Goal: Task Accomplishment & Management: Manage account settings

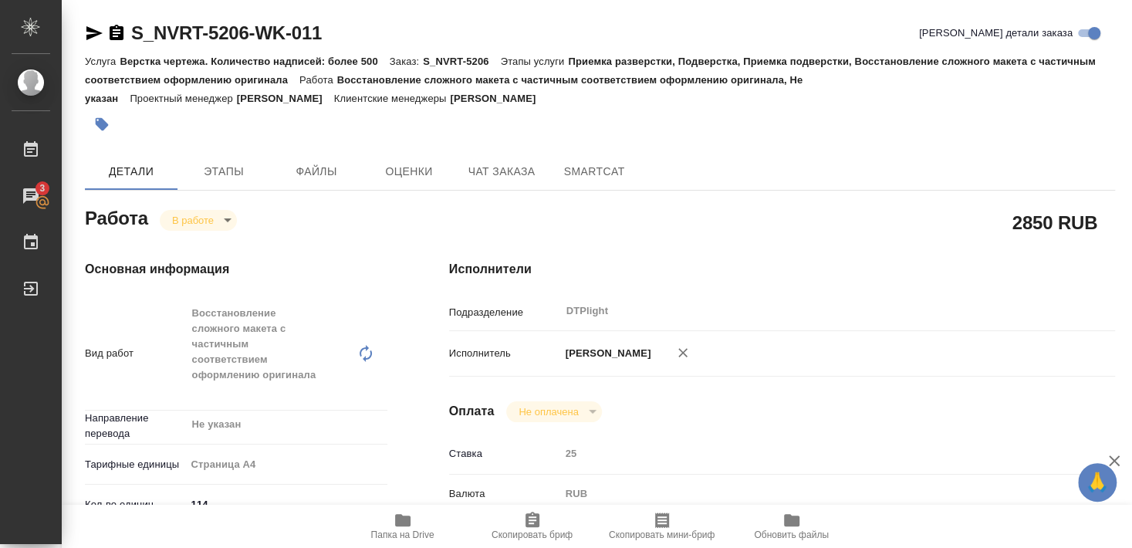
scroll to position [167, 0]
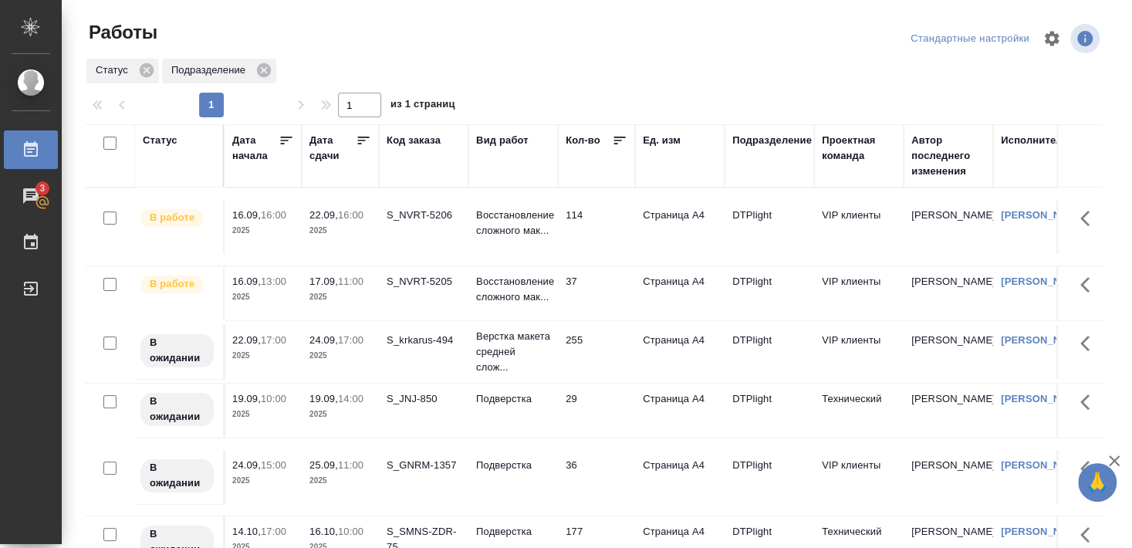
scroll to position [140, 0]
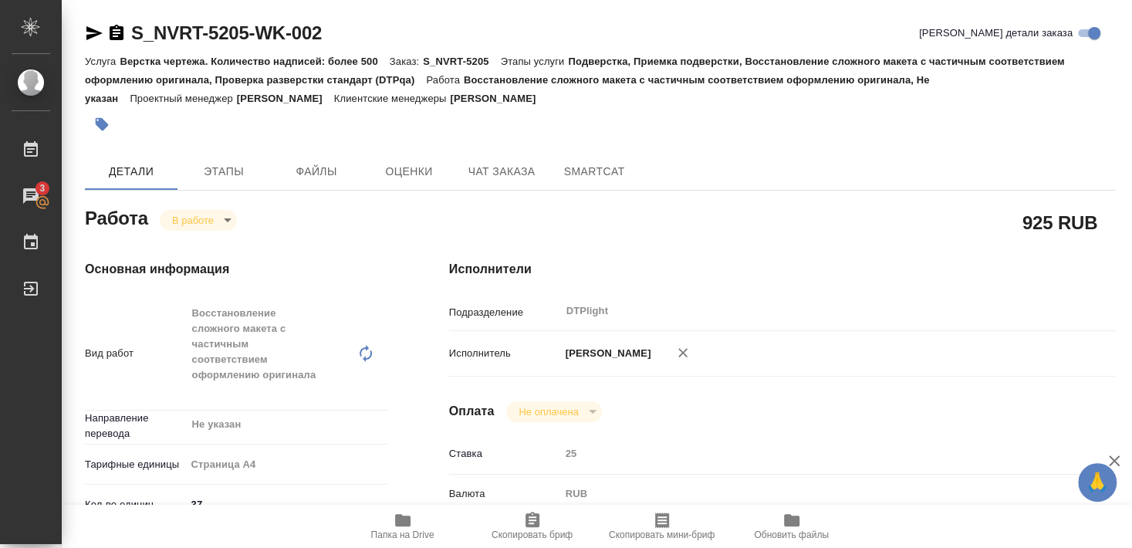
click at [194, 214] on body "🙏 .cls-1 fill:#fff; AWATERA [PERSON_NAME] 3 Чаты График Выйти S_NVRT-5205-WK-00…" at bounding box center [566, 274] width 1132 height 548
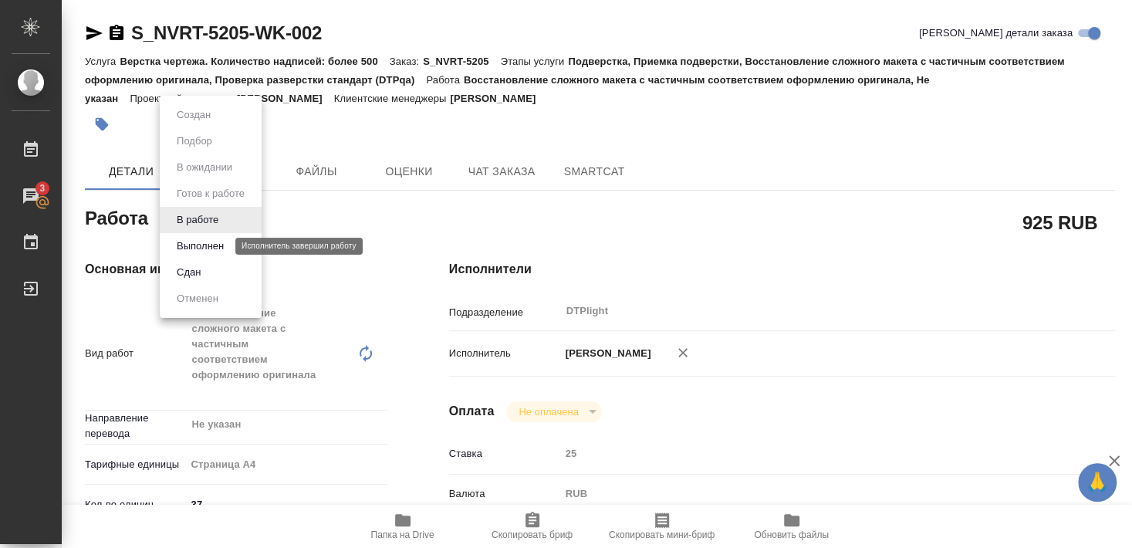
click at [196, 244] on button "Выполнен" at bounding box center [200, 246] width 56 height 17
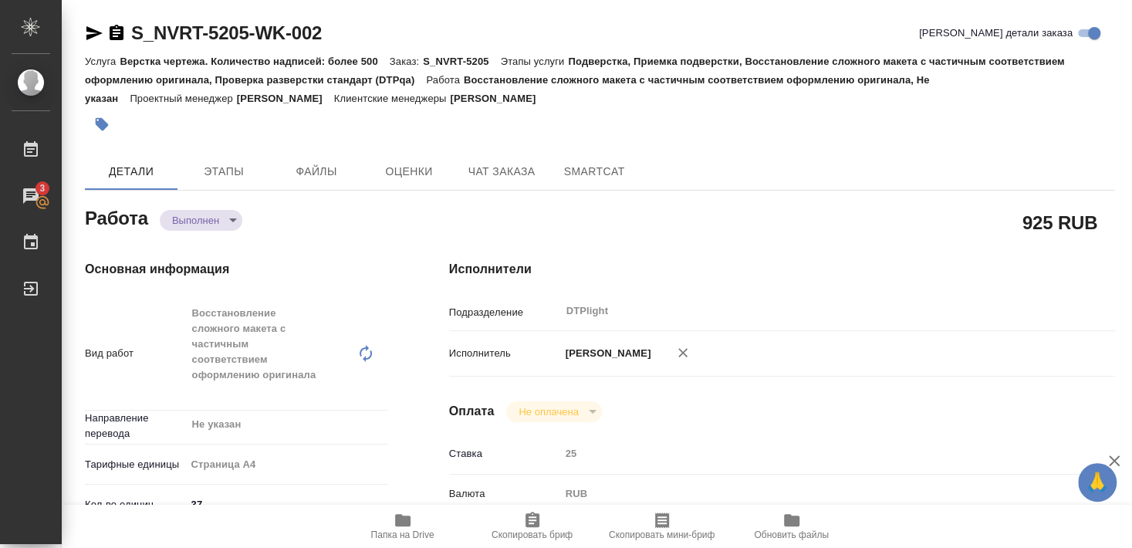
type textarea "x"
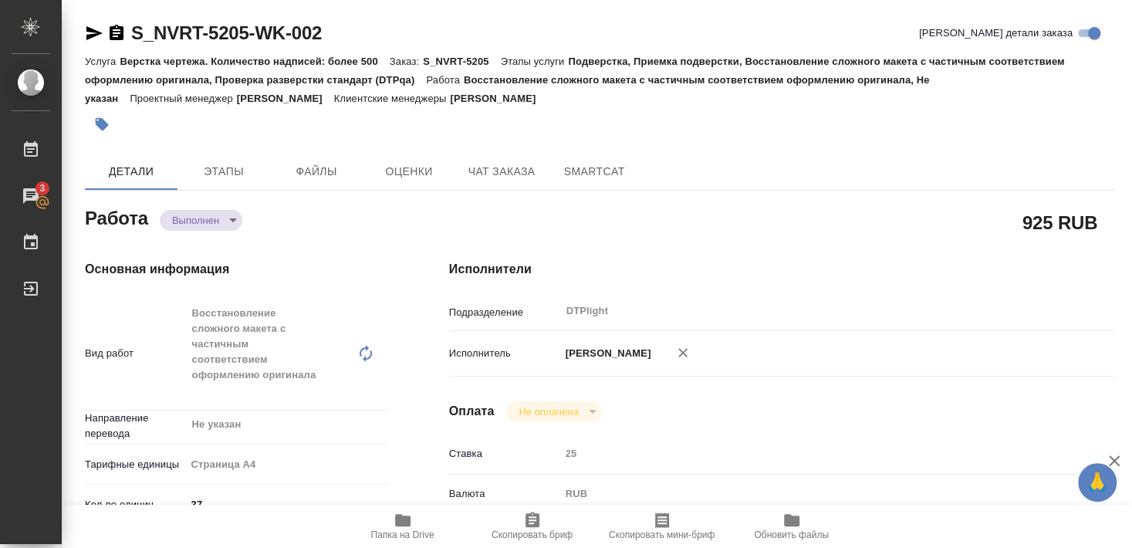
type textarea "x"
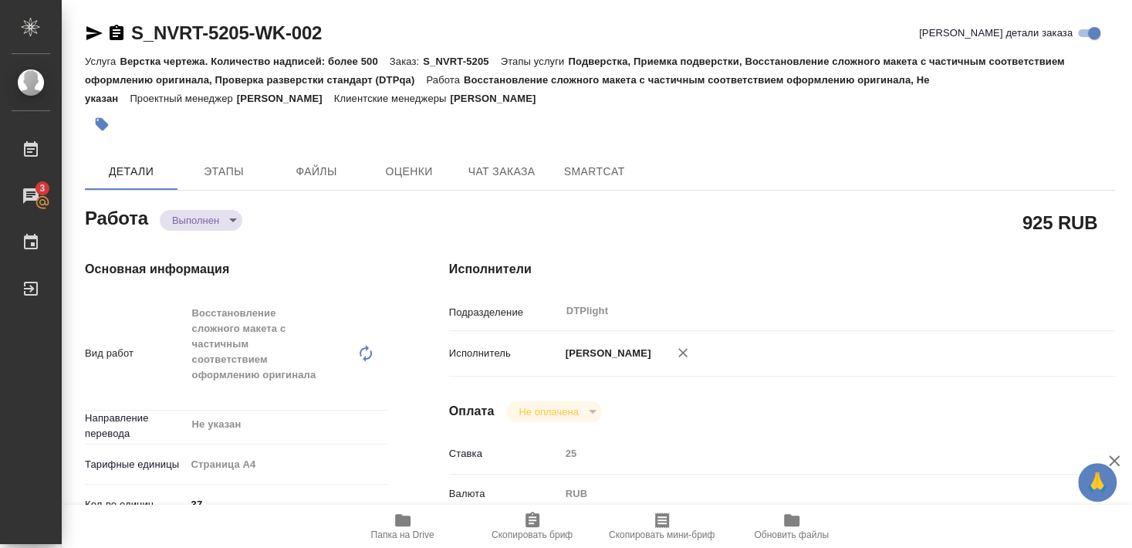
type textarea "x"
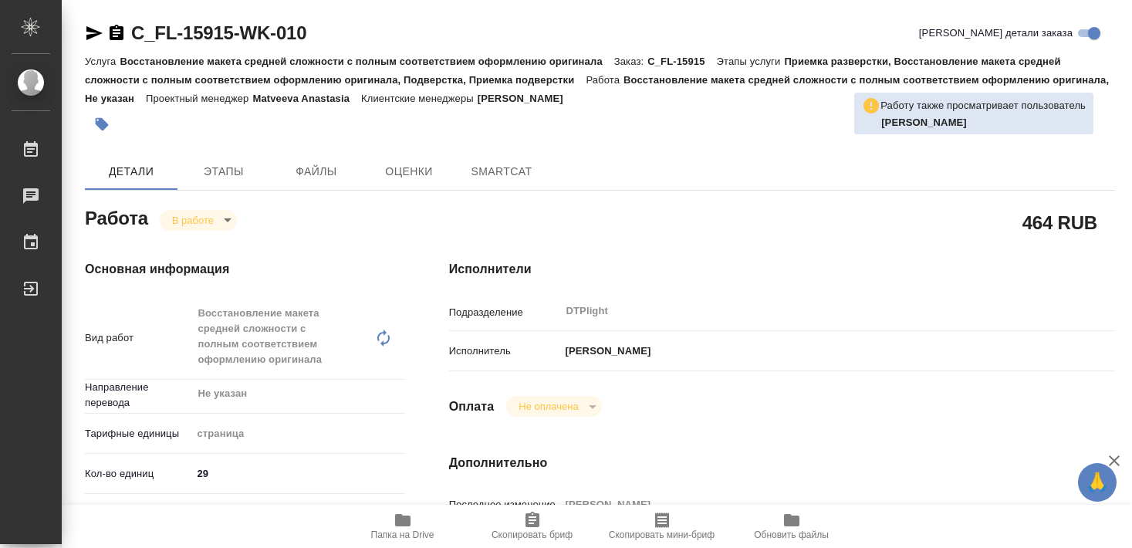
type textarea "x"
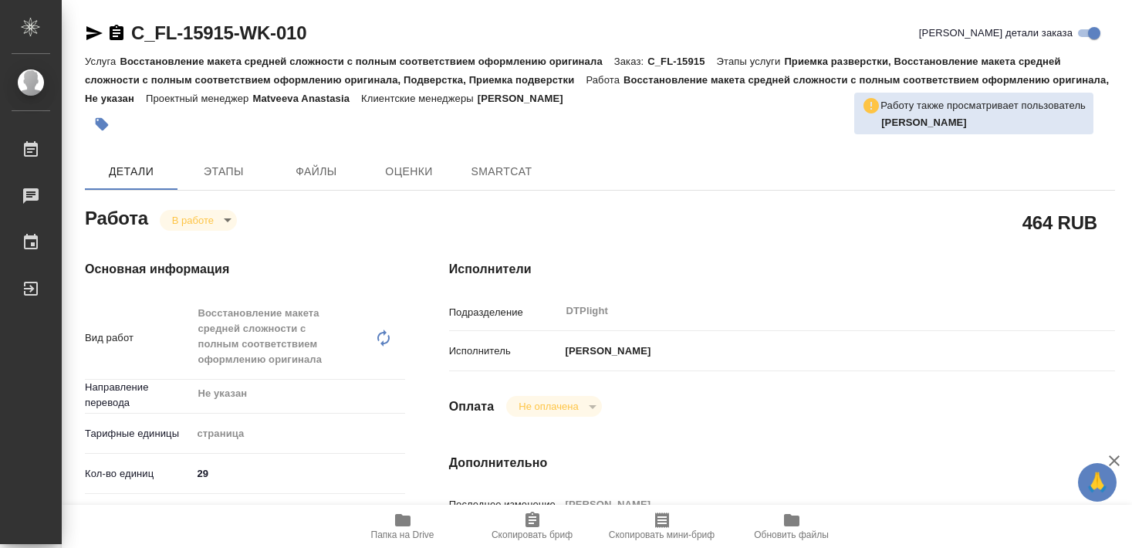
type textarea "x"
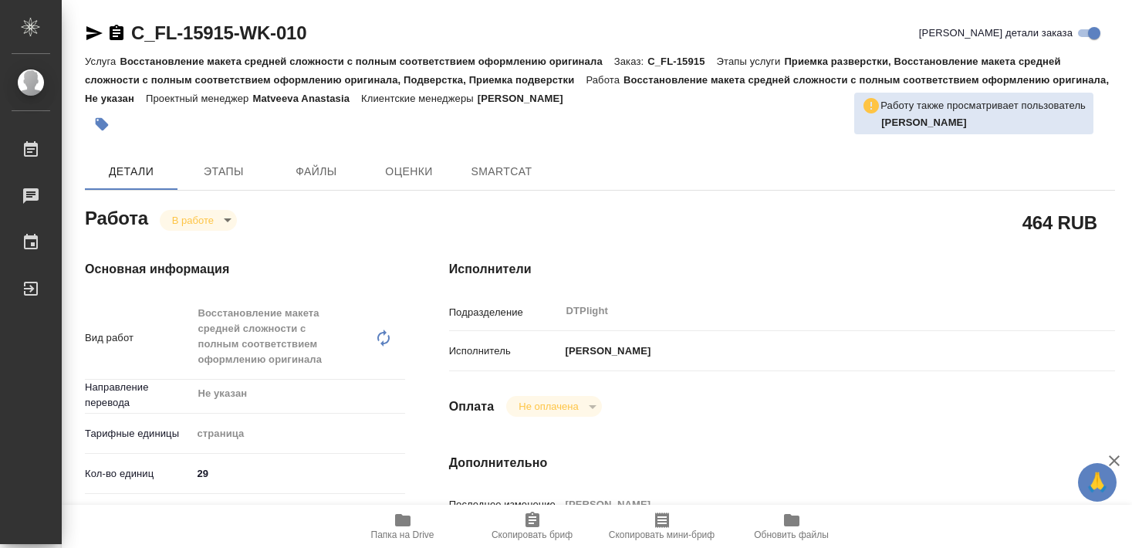
type textarea "x"
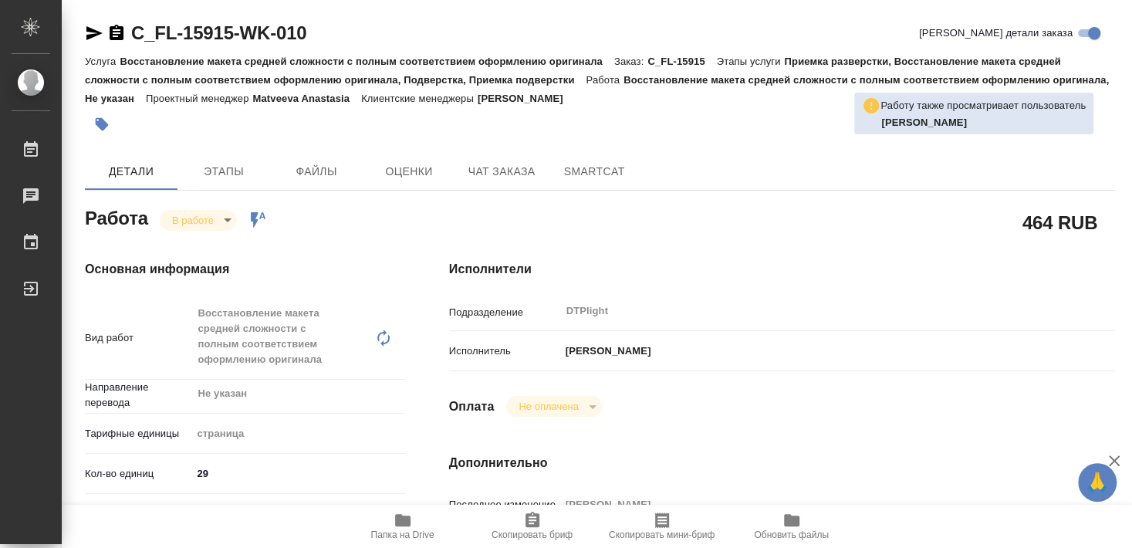
type textarea "x"
